Goal: Check status: Check status

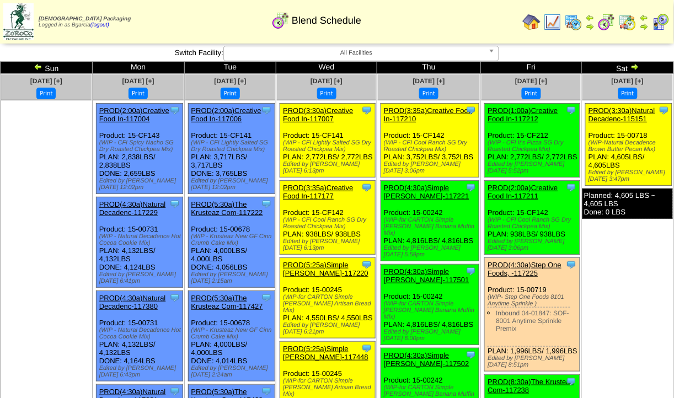
click at [624, 21] on img at bounding box center [627, 22] width 18 height 18
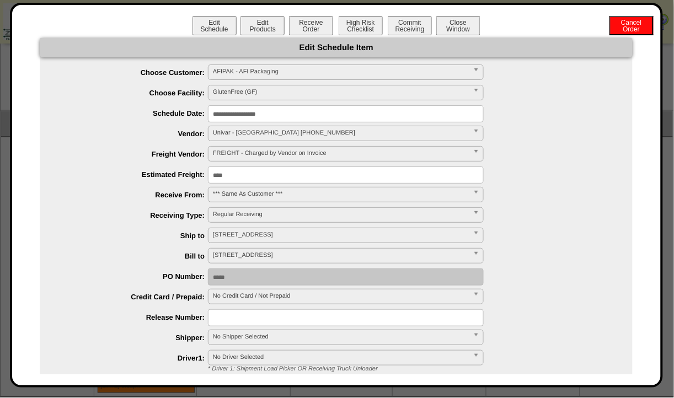
click at [461, 30] on button "Close Window" at bounding box center [458, 25] width 44 height 19
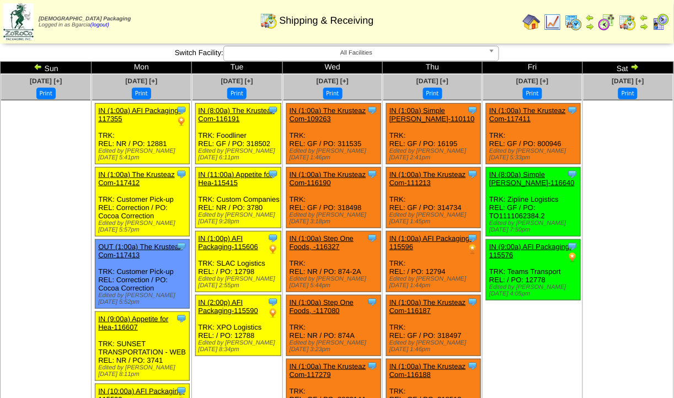
click at [551, 24] on img at bounding box center [553, 22] width 18 height 18
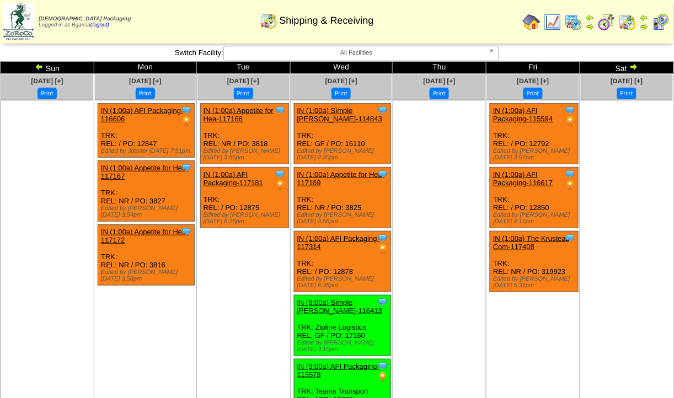
click at [42, 68] on img at bounding box center [39, 66] width 9 height 9
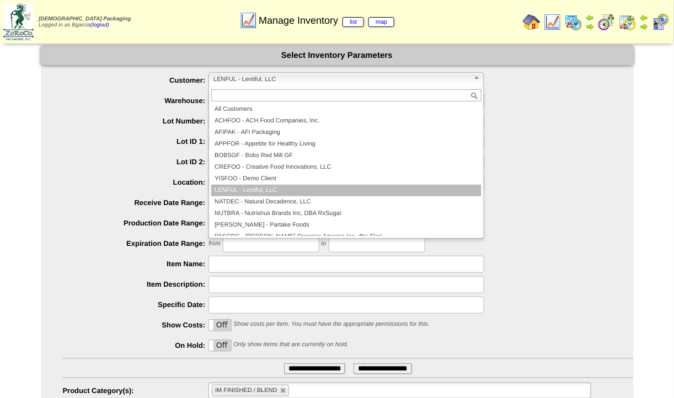
click at [293, 76] on span "LENFUL - Lentiful, LLC" at bounding box center [341, 79] width 256 height 13
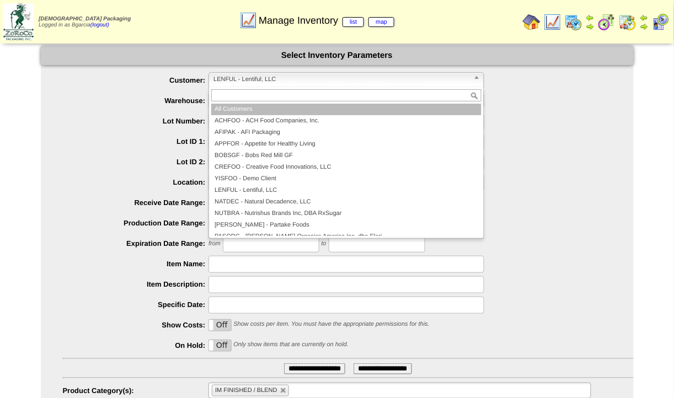
click at [286, 111] on li "All Customers" at bounding box center [346, 110] width 270 height 12
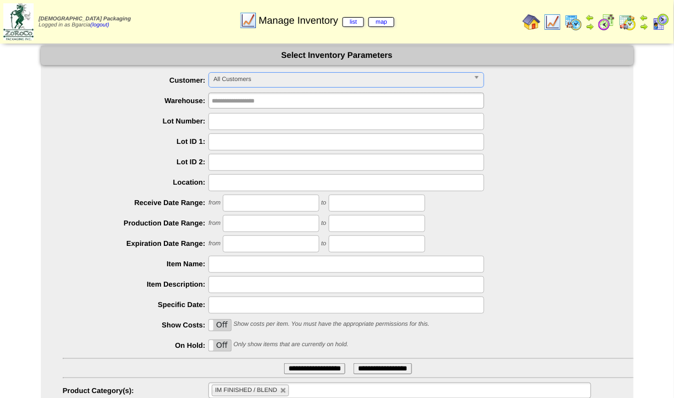
scroll to position [62, 0]
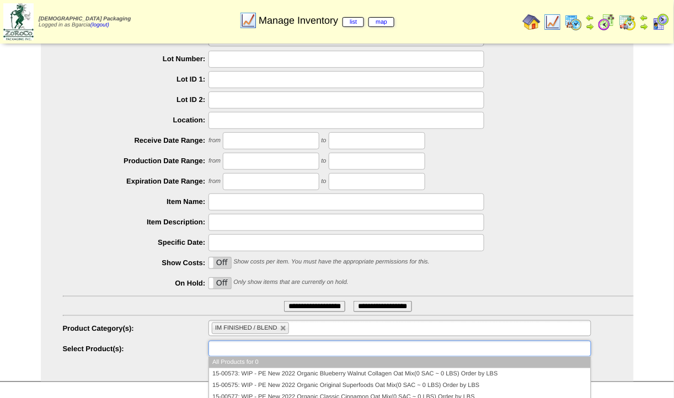
click at [298, 356] on ul at bounding box center [399, 349] width 382 height 16
type input "*"
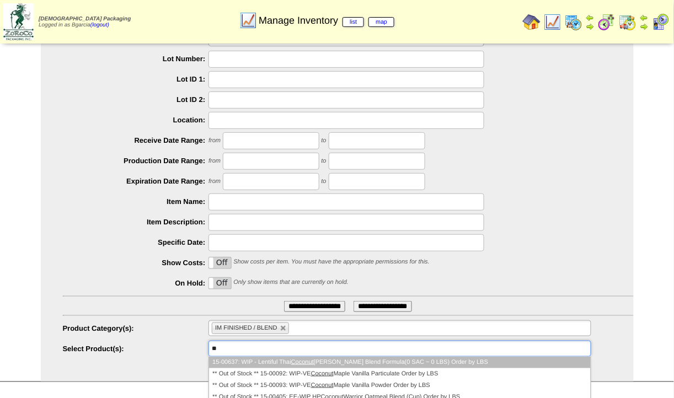
type input "*"
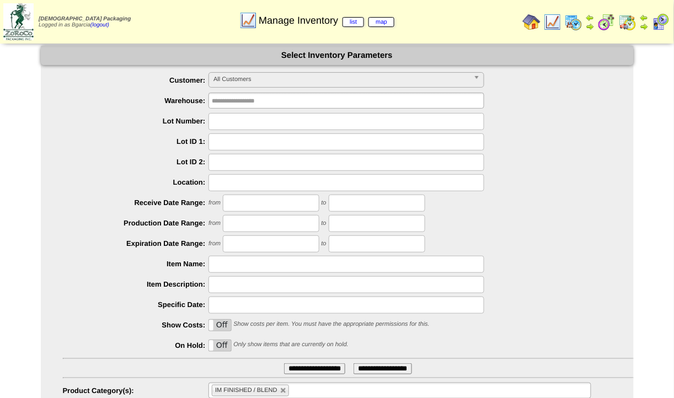
scroll to position [154, 0]
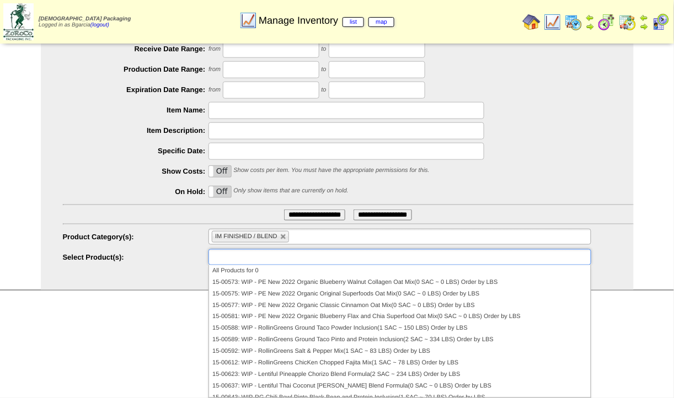
click at [281, 238] on link at bounding box center [283, 237] width 7 height 7
type input "**********"
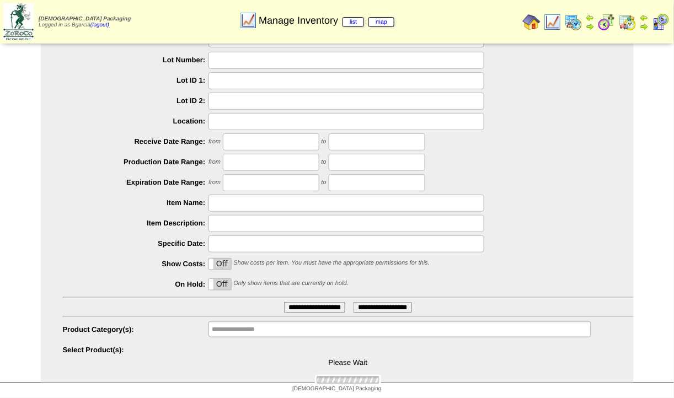
scroll to position [62, 0]
click at [278, 347] on div "Please Wait" at bounding box center [348, 364] width 571 height 44
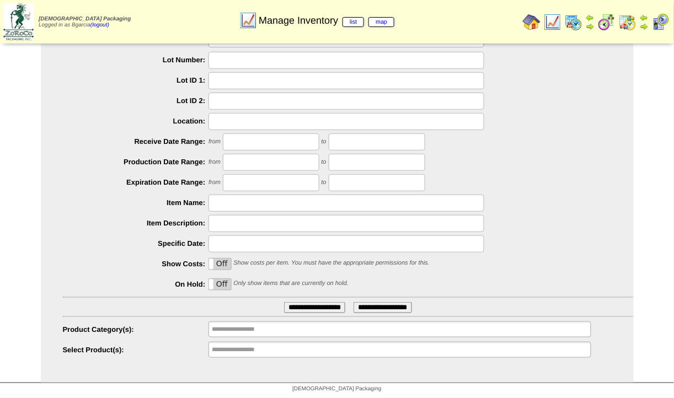
click at [278, 347] on input "**********" at bounding box center [247, 350] width 71 height 14
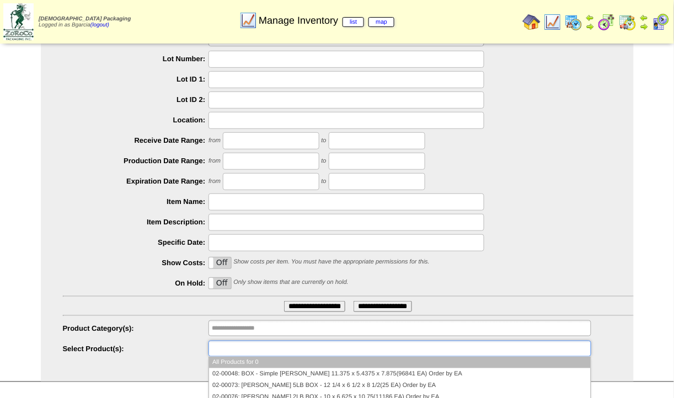
click at [278, 347] on input "text" at bounding box center [247, 349] width 71 height 14
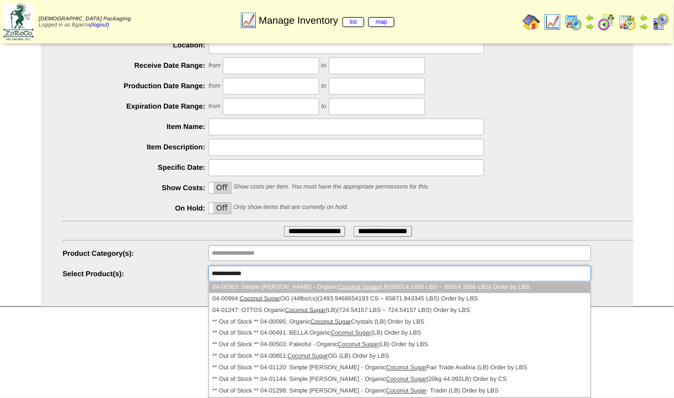
type input "**********"
click at [338, 290] on em "Coconut Sugar" at bounding box center [358, 287] width 40 height 7
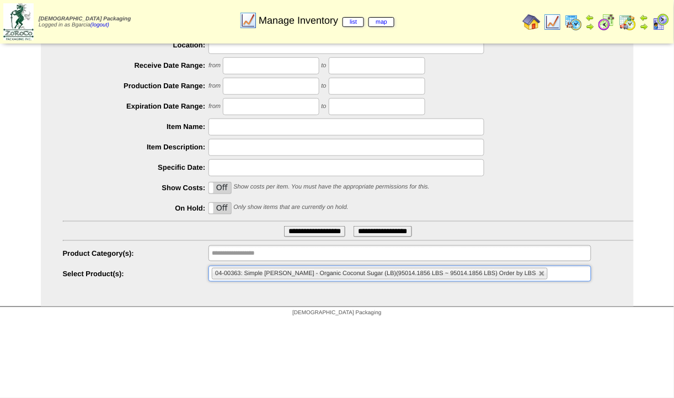
click at [317, 227] on input "**********" at bounding box center [314, 231] width 61 height 11
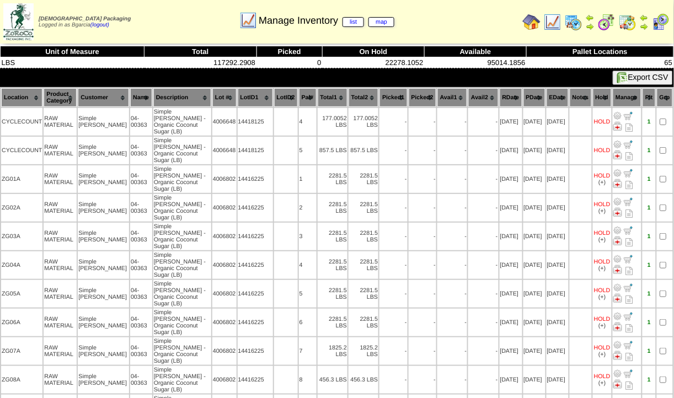
click at [212, 98] on th "Lot #" at bounding box center [224, 97] width 24 height 19
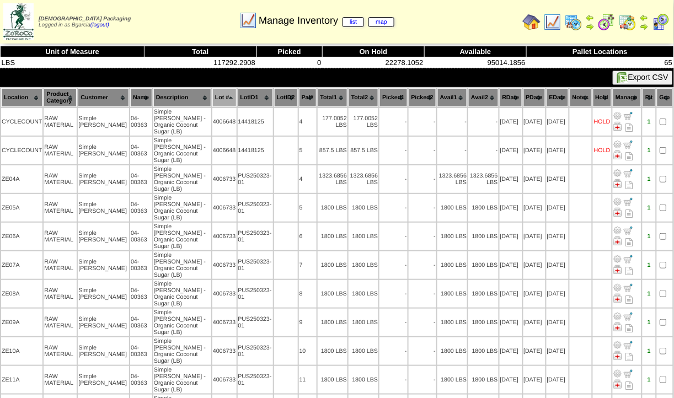
click at [513, 165] on td "[DATE]" at bounding box center [510, 179] width 23 height 28
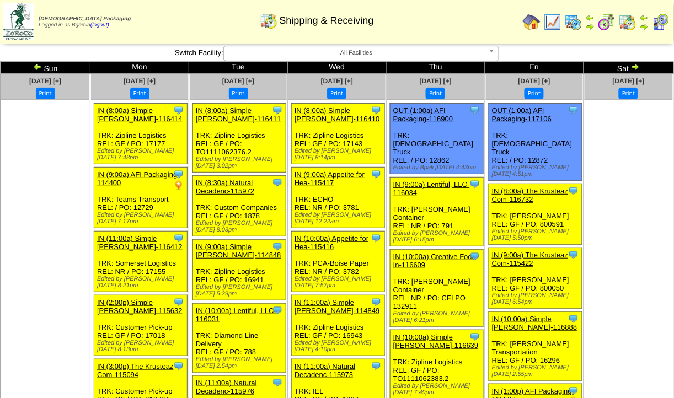
click at [351, 114] on div "IN (8:00a) Simple Mills-116410" at bounding box center [337, 114] width 86 height 17
click at [351, 110] on link "IN (8:00a) Simple Mills-116410" at bounding box center [336, 114] width 85 height 17
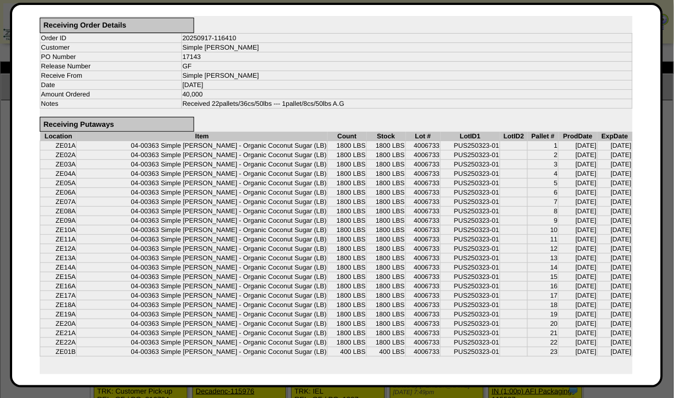
scroll to position [56, 0]
click at [202, 58] on td "17143" at bounding box center [406, 56] width 450 height 9
drag, startPoint x: 179, startPoint y: 57, endPoint x: 198, endPoint y: 57, distance: 19.3
click at [198, 57] on td "17143" at bounding box center [406, 56] width 450 height 9
copy td "17143"
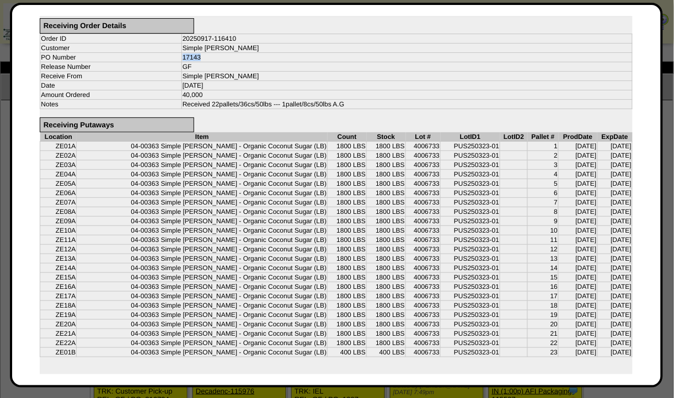
click at [263, 179] on td "04-00363 Simple Mills - Organic Coconut Sugar (LB)" at bounding box center [202, 183] width 251 height 9
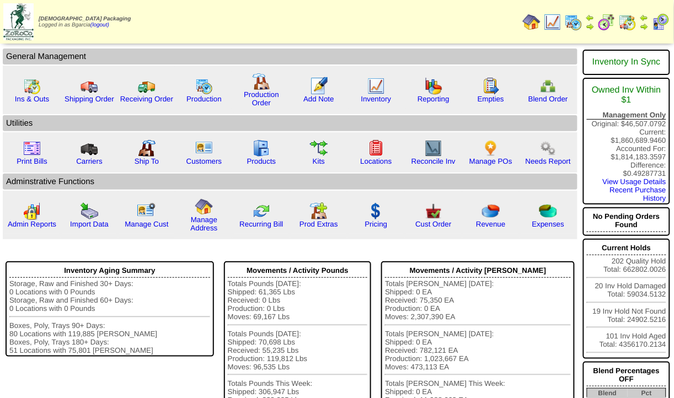
click at [610, 15] on img at bounding box center [607, 22] width 18 height 18
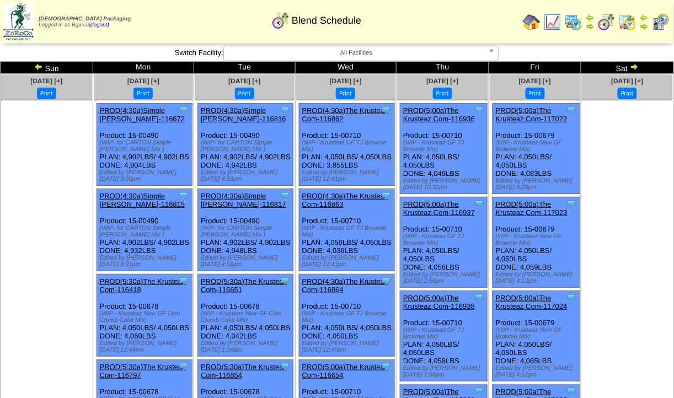
click at [631, 64] on img at bounding box center [634, 66] width 9 height 9
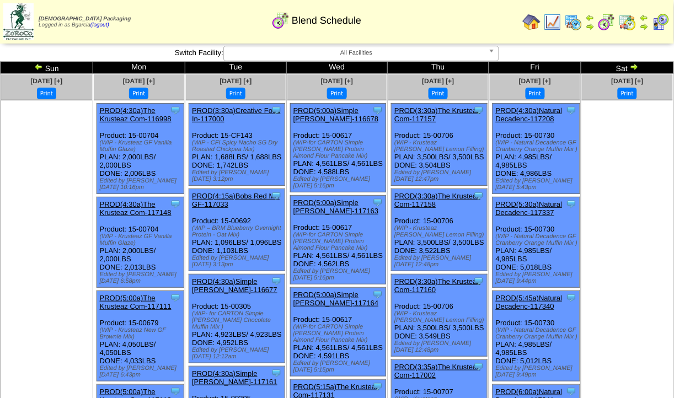
click at [631, 64] on img at bounding box center [634, 66] width 9 height 9
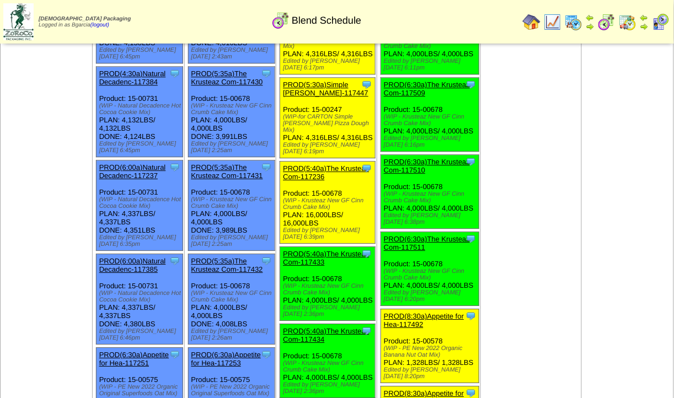
scroll to position [565, 0]
